Goal: Navigation & Orientation: Find specific page/section

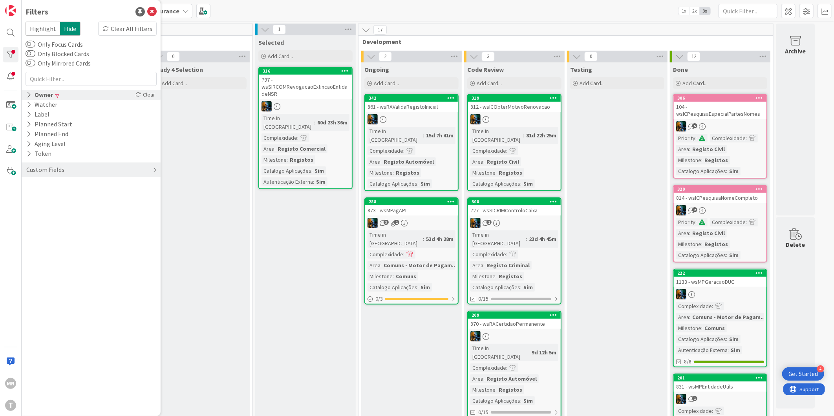
click at [73, 91] on div "Owner Clear" at bounding box center [91, 95] width 139 height 10
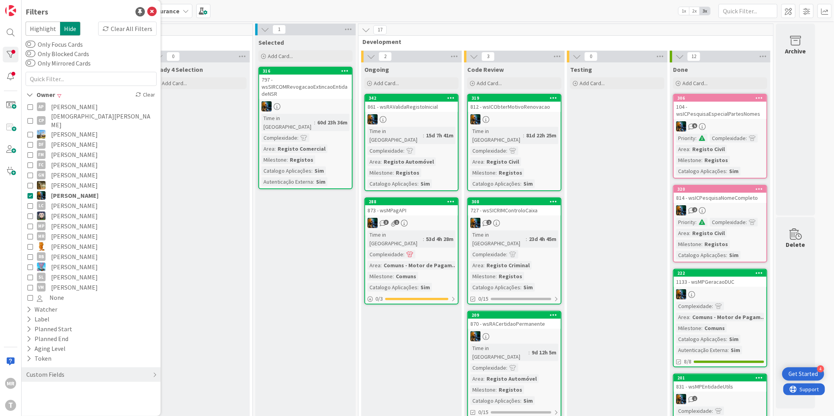
click at [68, 190] on span "[PERSON_NAME]" at bounding box center [75, 195] width 48 height 10
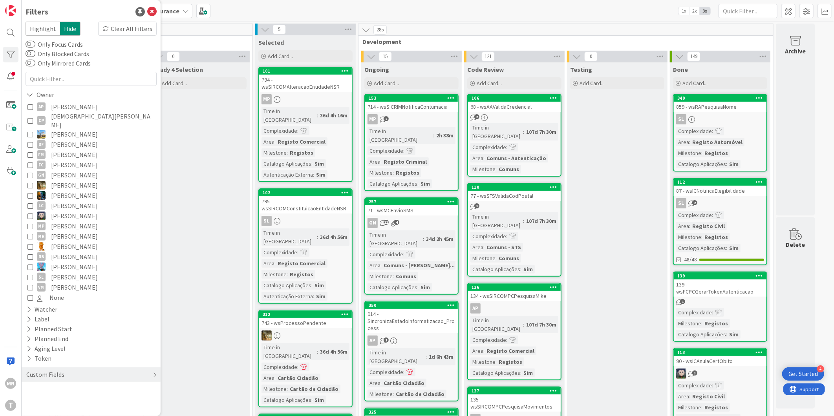
click at [69, 190] on span "[PERSON_NAME]" at bounding box center [74, 195] width 47 height 10
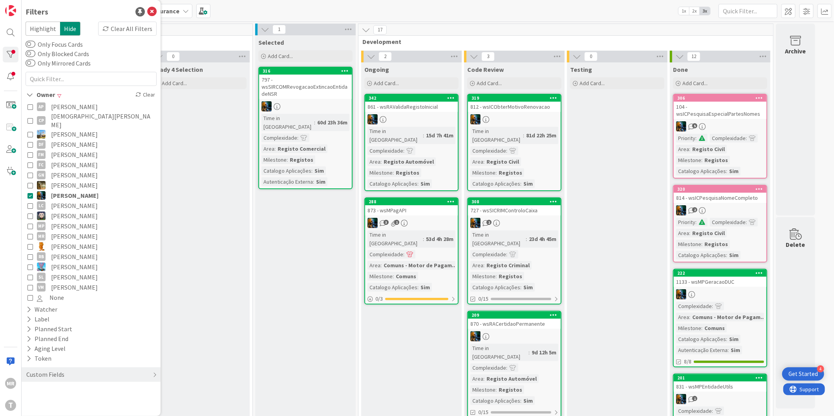
click at [388, 95] on div "342" at bounding box center [411, 98] width 93 height 7
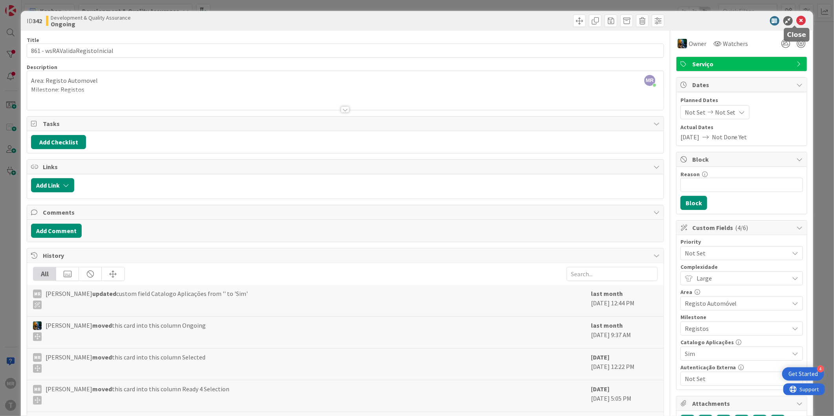
click at [797, 22] on icon at bounding box center [801, 20] width 9 height 9
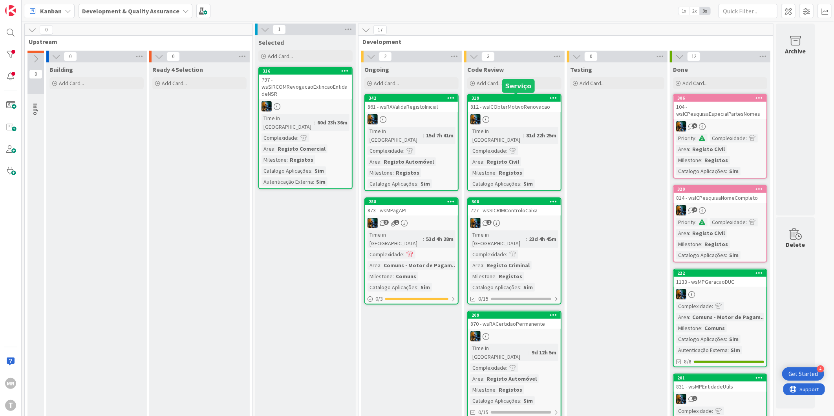
click at [496, 99] on div "319" at bounding box center [516, 97] width 89 height 5
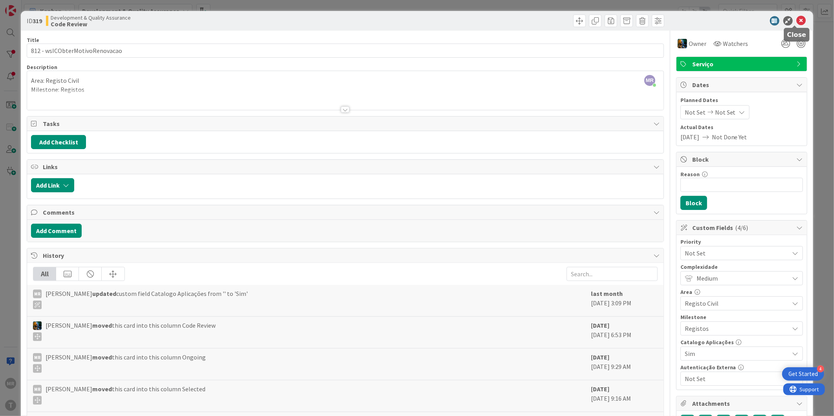
click at [797, 22] on icon at bounding box center [801, 20] width 9 height 9
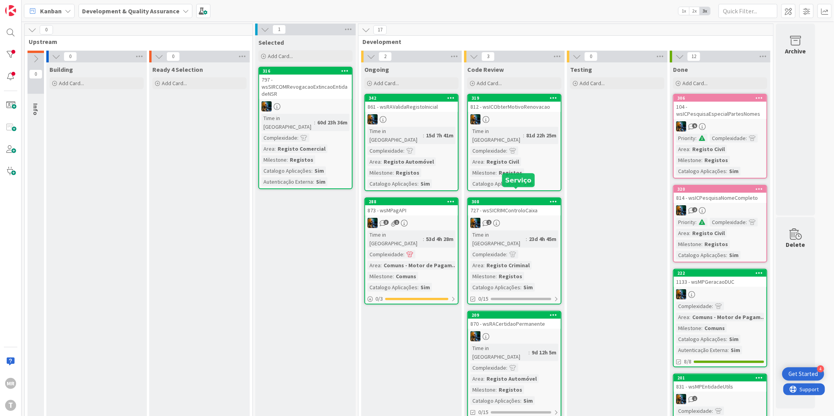
click at [497, 199] on div "308" at bounding box center [516, 201] width 89 height 5
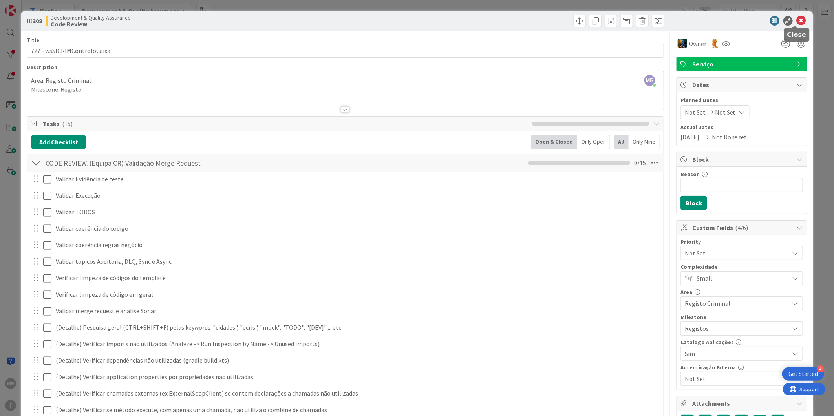
click at [797, 24] on icon at bounding box center [801, 20] width 9 height 9
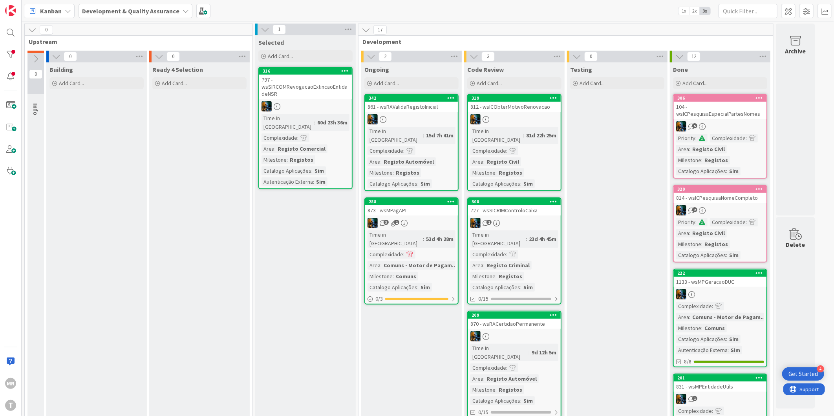
click at [525, 312] on div "209" at bounding box center [514, 315] width 93 height 7
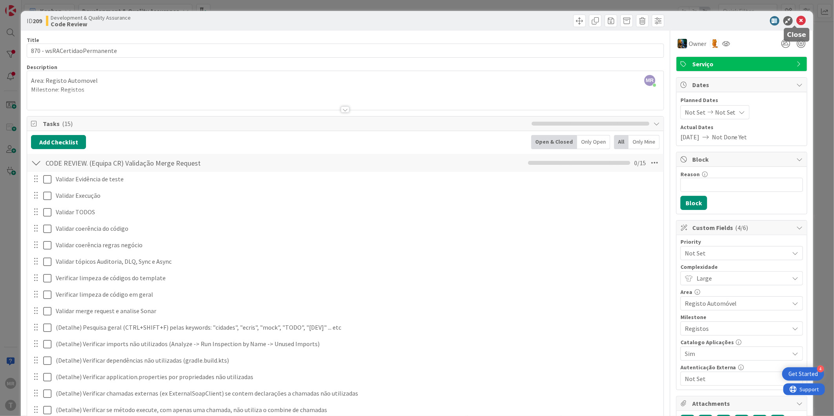
click at [798, 22] on icon at bounding box center [801, 20] width 9 height 9
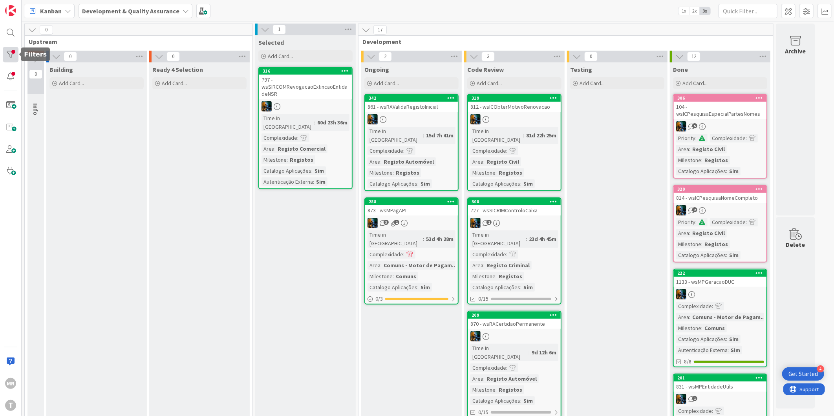
click at [6, 50] on div at bounding box center [11, 55] width 16 height 16
